Goal: Information Seeking & Learning: Compare options

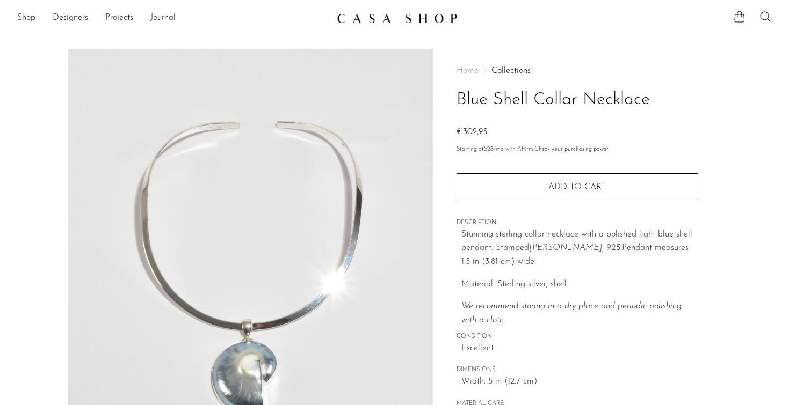
click at [28, 17] on link "Shop" at bounding box center [26, 18] width 18 height 14
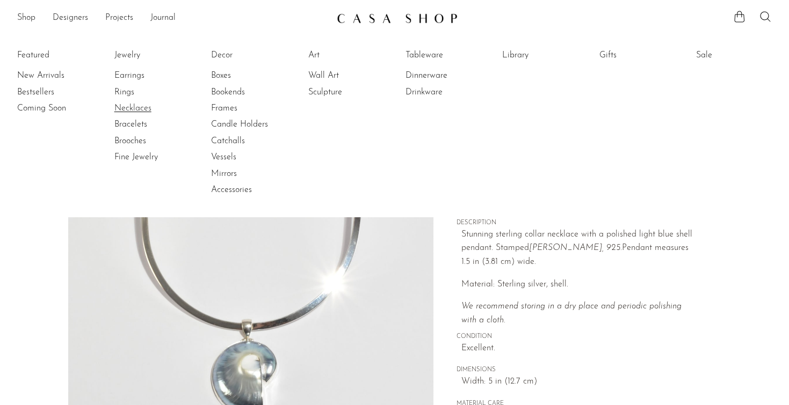
click at [129, 110] on link "Necklaces" at bounding box center [154, 109] width 81 height 12
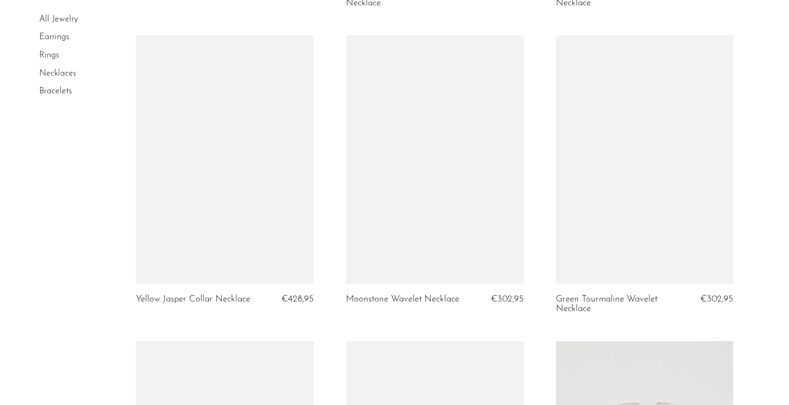
scroll to position [2888, 0]
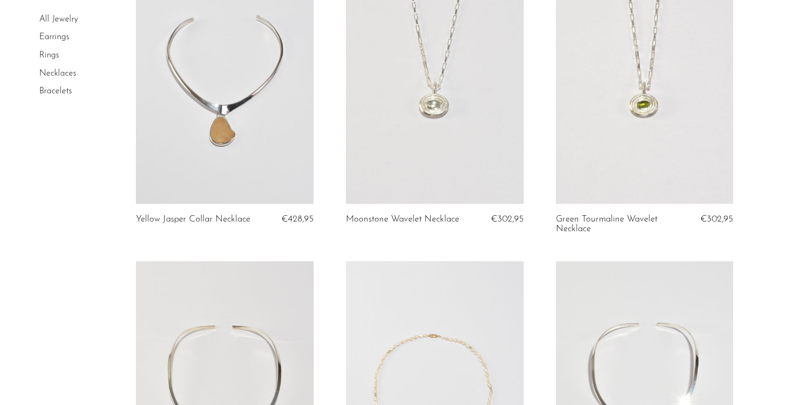
click at [291, 155] on link at bounding box center [225, 79] width 178 height 249
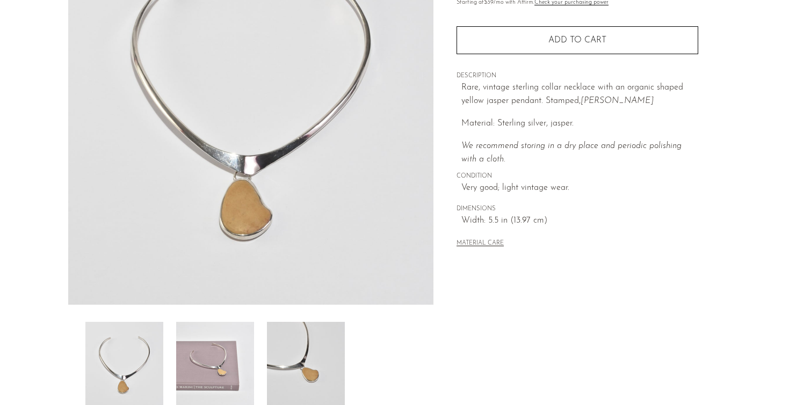
scroll to position [152, 0]
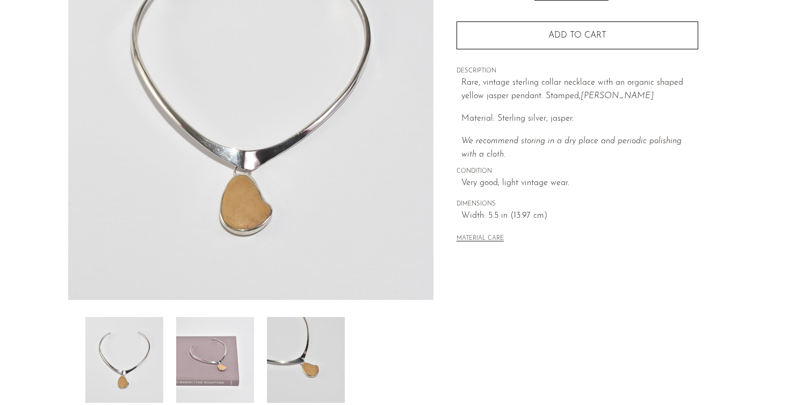
click at [212, 330] on img at bounding box center [215, 360] width 78 height 86
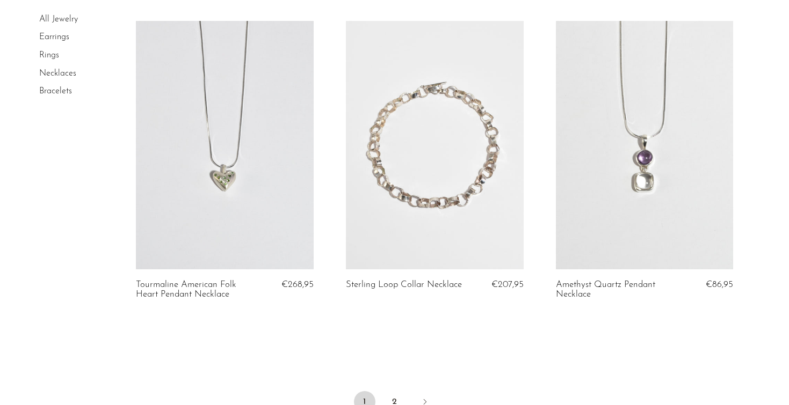
scroll to position [3417, 0]
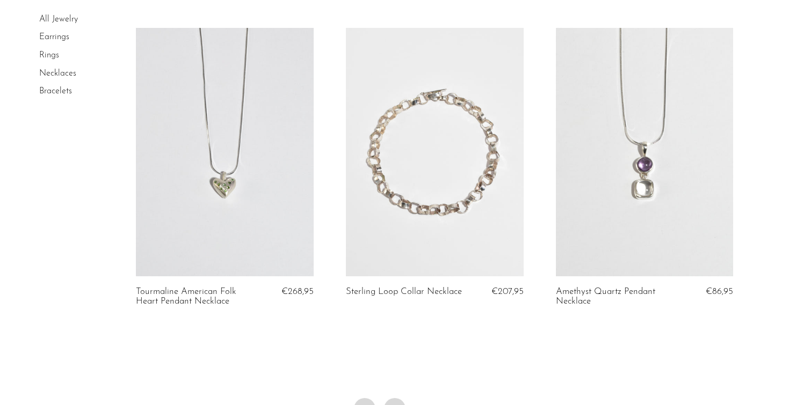
click at [400, 400] on link "2" at bounding box center [394, 409] width 21 height 21
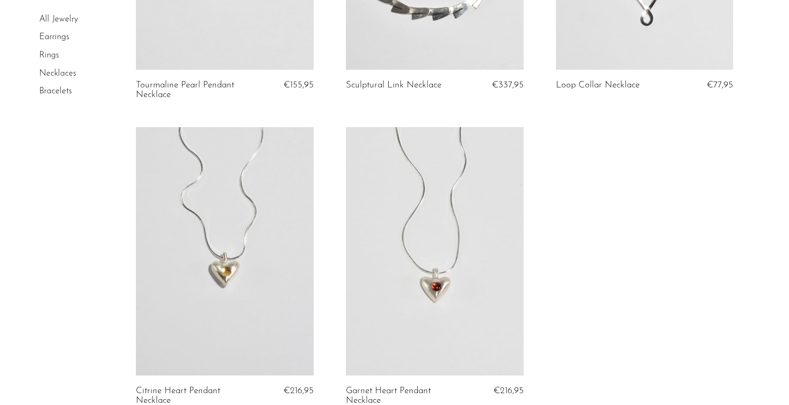
scroll to position [520, 0]
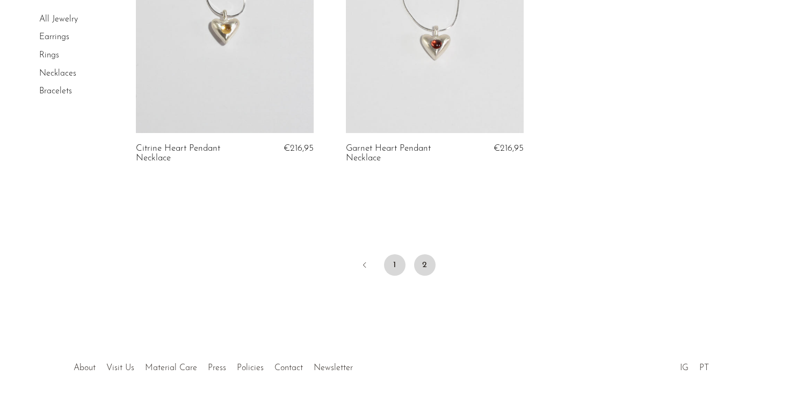
click at [394, 259] on link "1" at bounding box center [394, 265] width 21 height 21
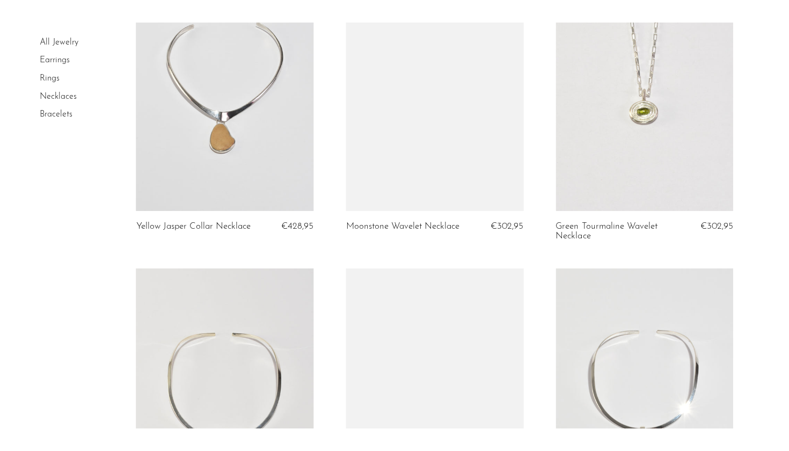
scroll to position [2906, 0]
